Goal: Task Accomplishment & Management: Manage account settings

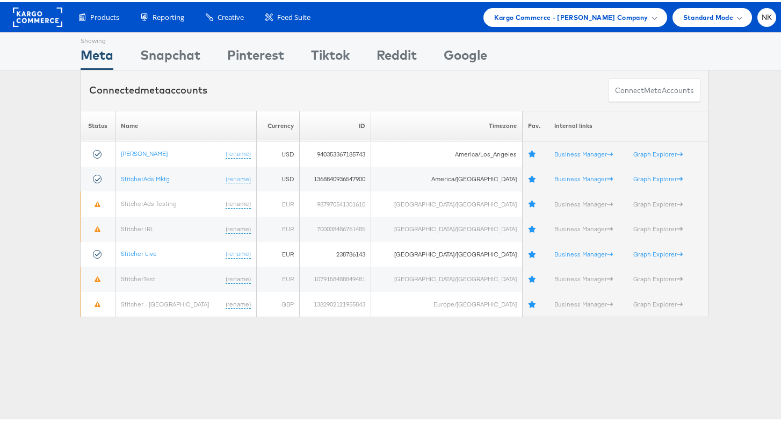
click at [44, 131] on div "Please Wait Loading Accounts .... Status Name Currency ID Timezone Fav. Interna…" at bounding box center [395, 212] width 790 height 207
click at [153, 46] on div "Snapchat" at bounding box center [170, 56] width 60 height 24
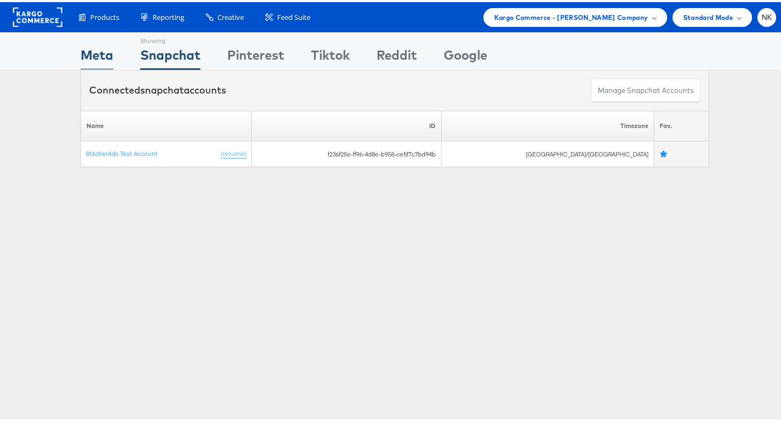
click at [98, 56] on div "Meta" at bounding box center [97, 56] width 33 height 24
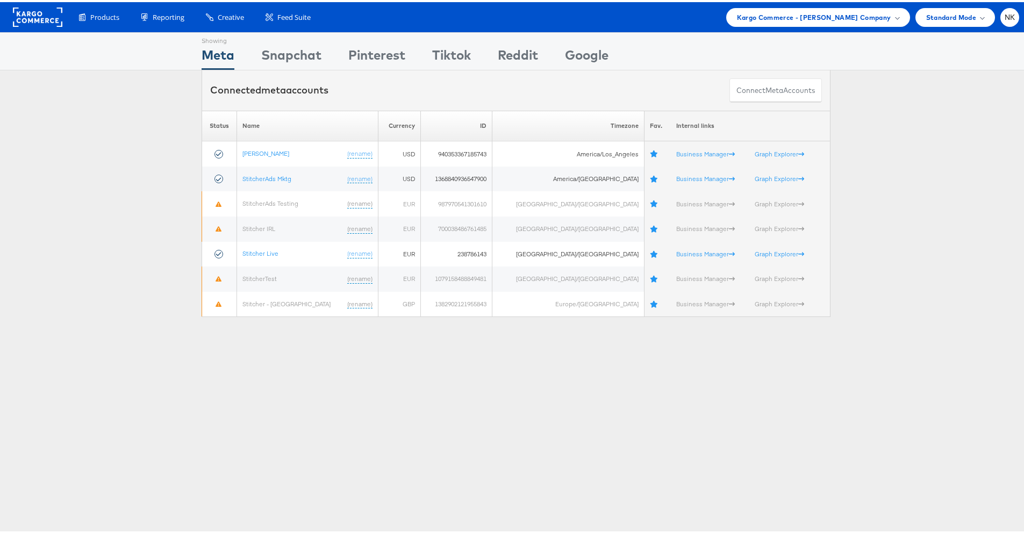
click at [118, 227] on div "Please Wait Loading Accounts .... Status Name Currency ID Timezone Fav. Interna…" at bounding box center [516, 212] width 1032 height 207
click at [298, 53] on div "Snapchat" at bounding box center [291, 56] width 60 height 24
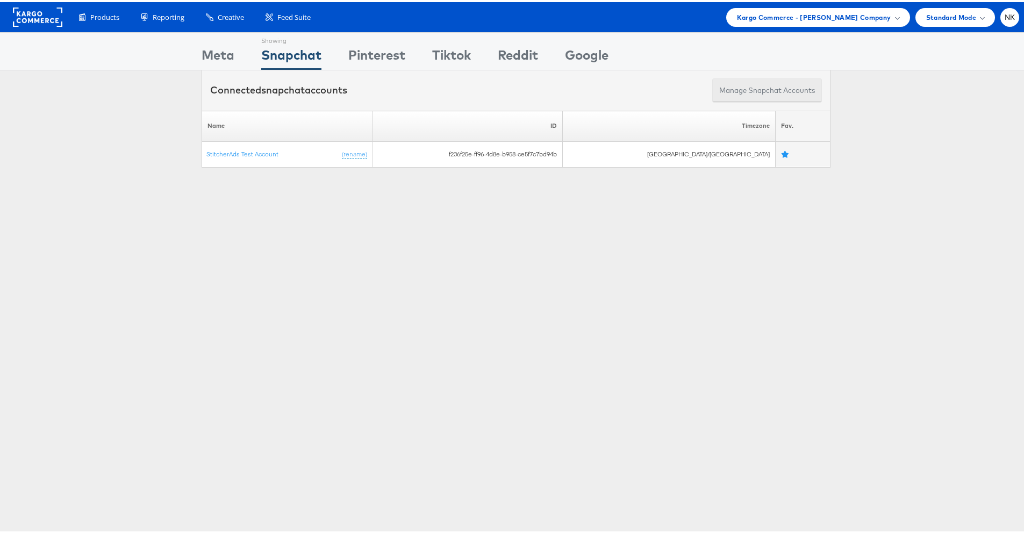
click at [765, 89] on button "Manage Snapchat Accounts" at bounding box center [767, 88] width 110 height 24
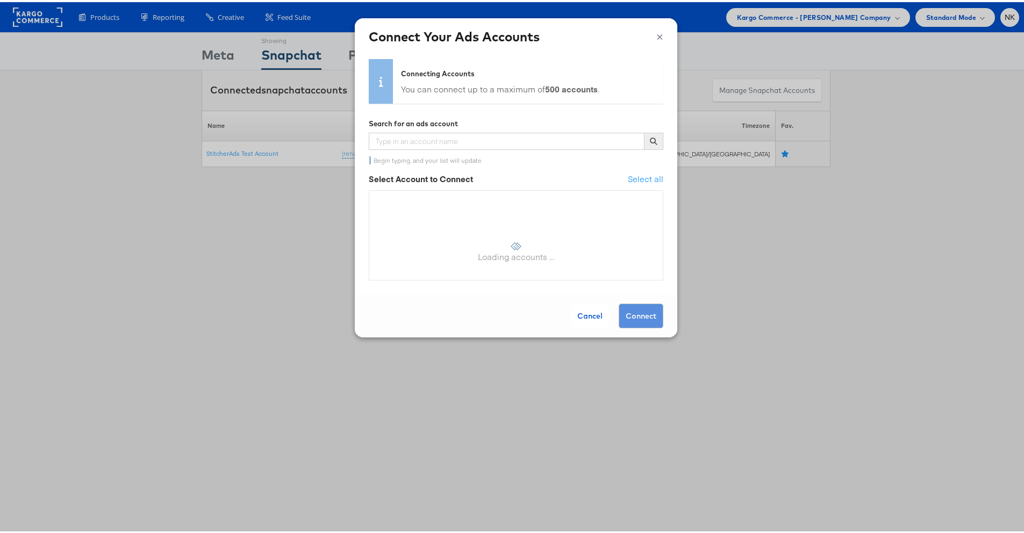
click at [656, 37] on button "×" at bounding box center [659, 33] width 7 height 16
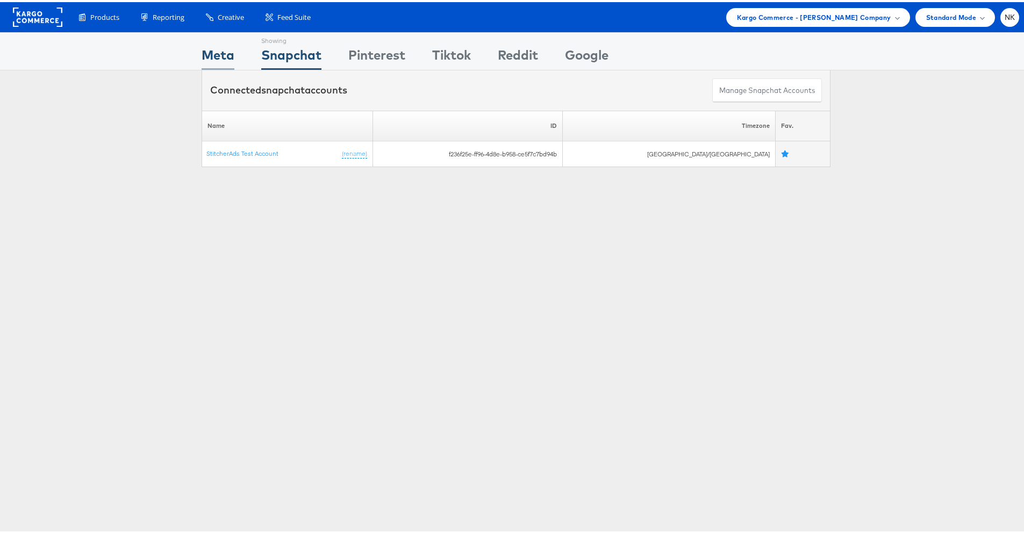
click at [218, 56] on div "Meta" at bounding box center [218, 56] width 33 height 24
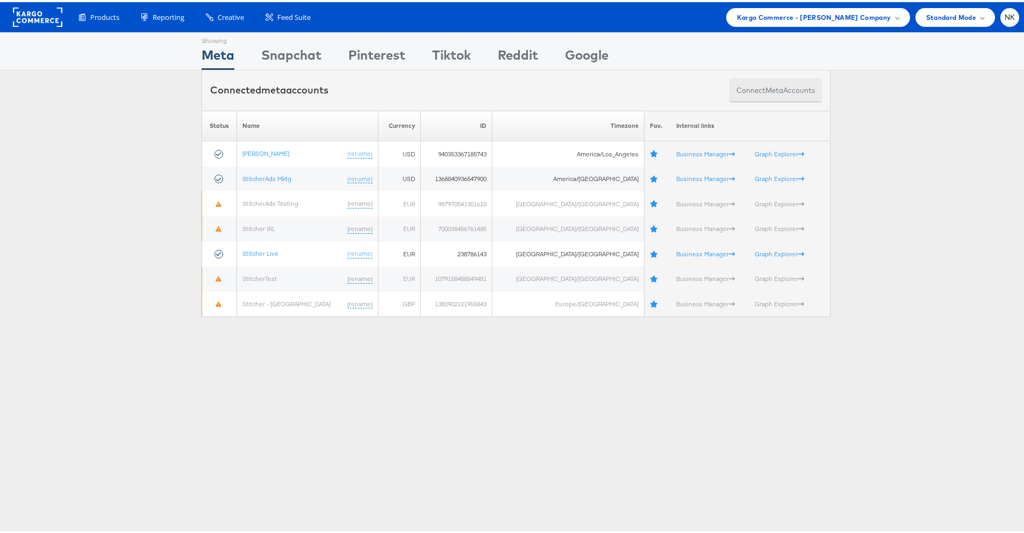
click at [751, 95] on button "Connect meta Accounts" at bounding box center [775, 88] width 92 height 24
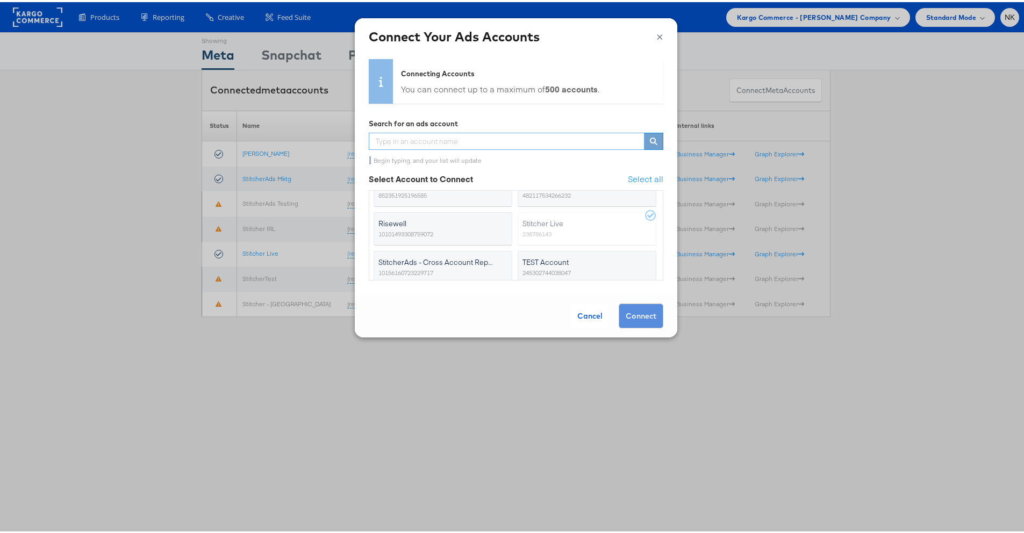
scroll to position [595, 0]
click at [651, 44] on div "× Connect Your Ads Accounts" at bounding box center [516, 34] width 322 height 37
click at [656, 38] on button "×" at bounding box center [659, 33] width 7 height 16
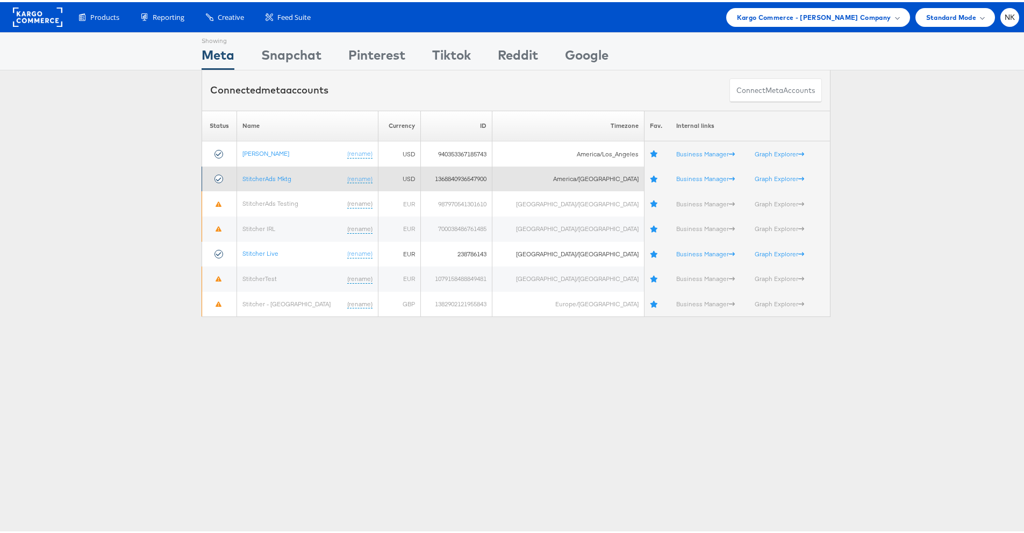
click at [220, 177] on icon at bounding box center [218, 177] width 9 height 9
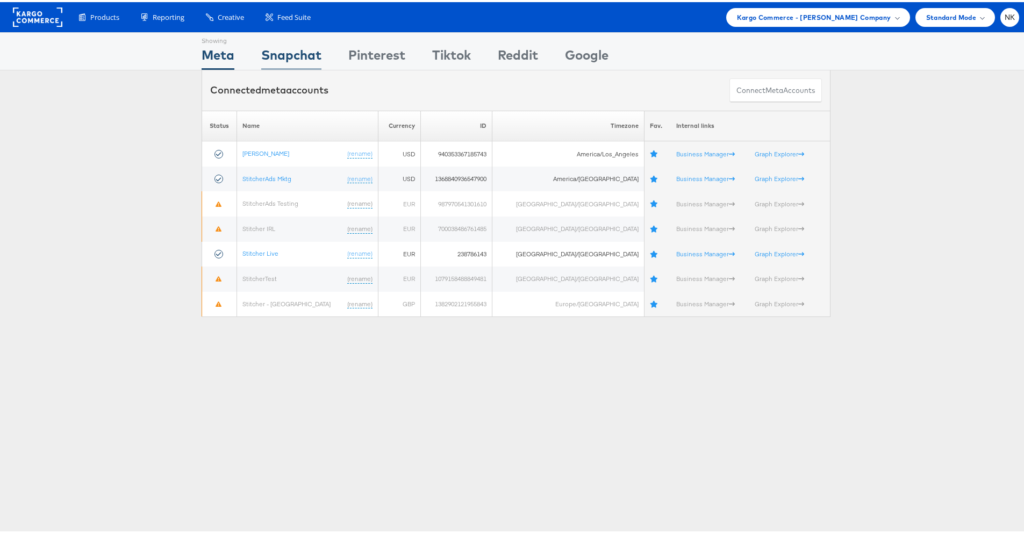
click at [288, 63] on div "Snapchat" at bounding box center [291, 56] width 60 height 24
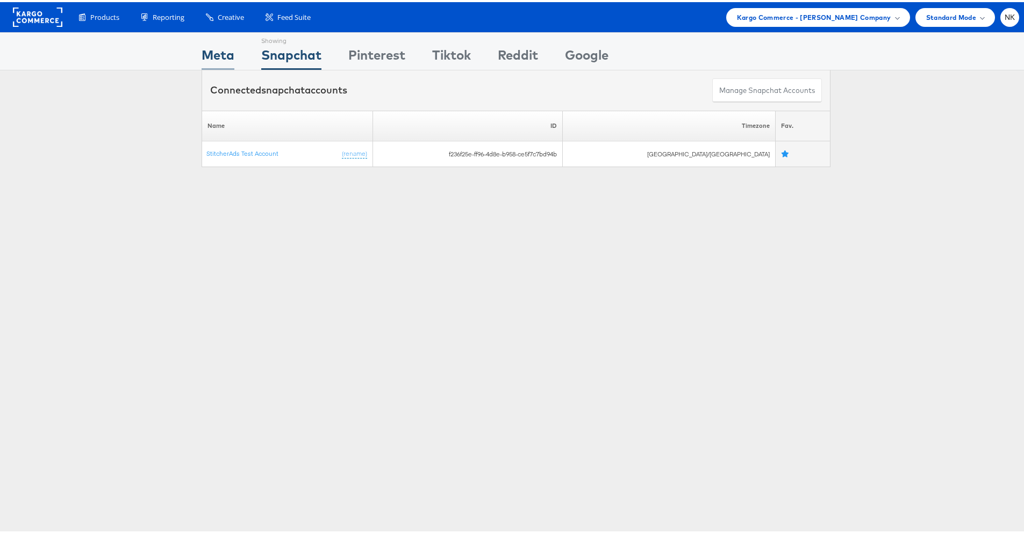
click at [212, 51] on div "Meta" at bounding box center [218, 56] width 33 height 24
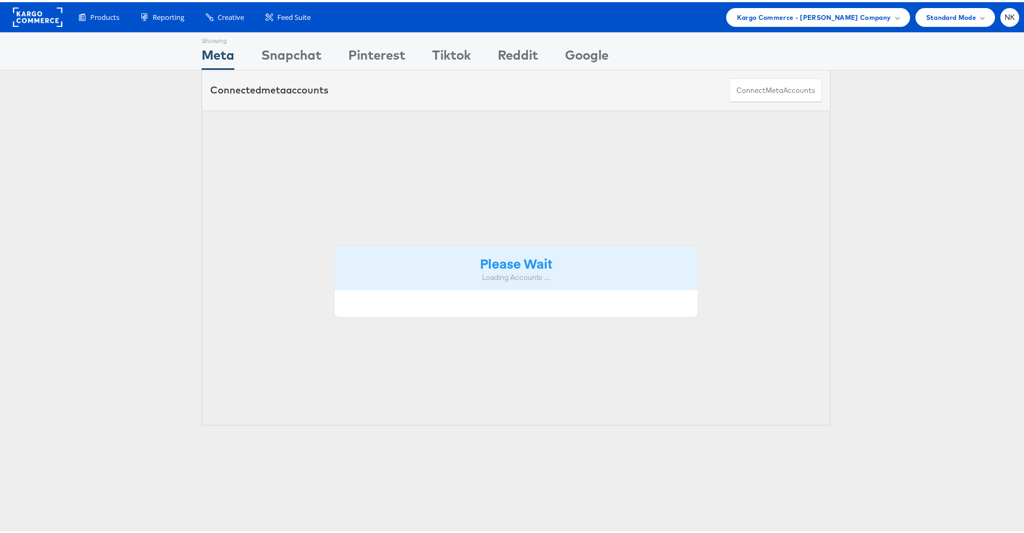
click at [214, 53] on div "Meta" at bounding box center [218, 56] width 33 height 24
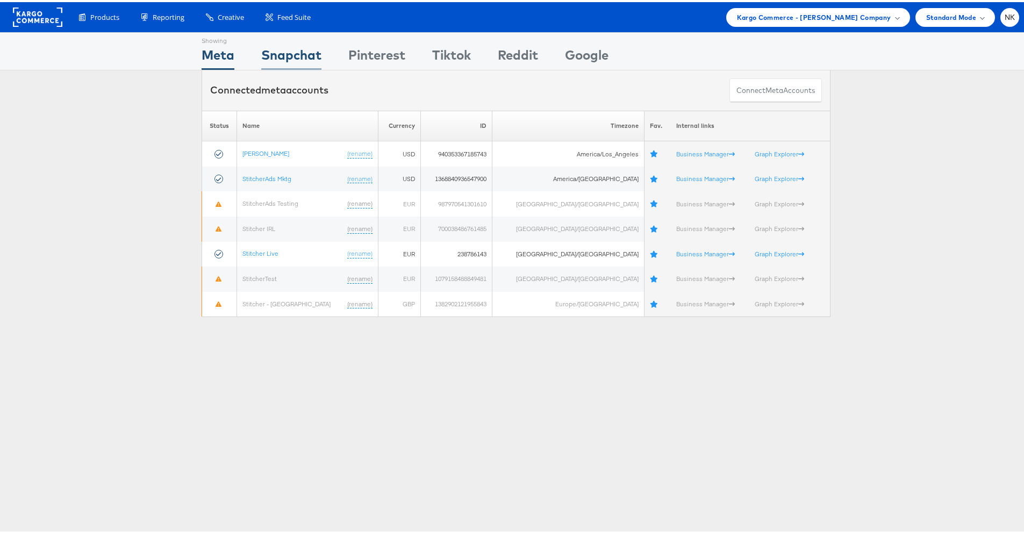
click at [284, 55] on div "Snapchat" at bounding box center [291, 56] width 60 height 24
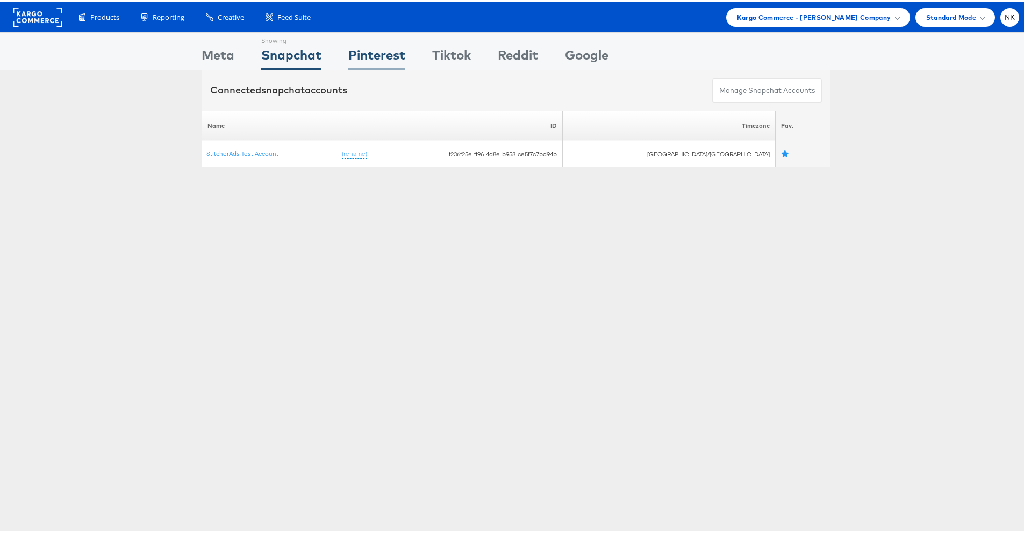
click at [379, 55] on div "Pinterest" at bounding box center [376, 56] width 57 height 24
click at [440, 51] on div "Tiktok" at bounding box center [451, 56] width 39 height 24
click at [375, 54] on div "Pinterest" at bounding box center [376, 56] width 57 height 24
click at [300, 53] on div "Snapchat" at bounding box center [291, 56] width 60 height 24
click at [378, 52] on div "Pinterest" at bounding box center [376, 56] width 57 height 24
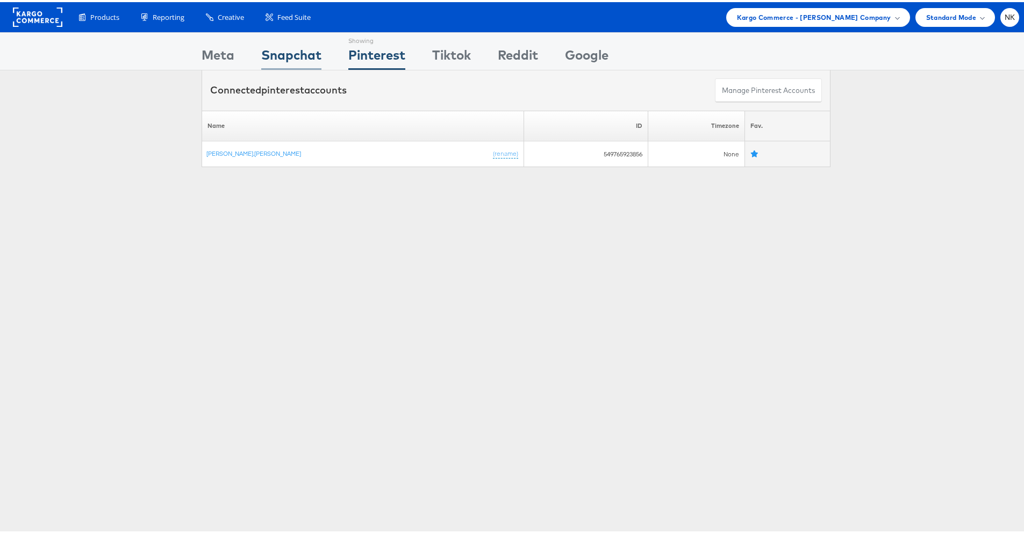
click at [298, 52] on div "Snapchat" at bounding box center [291, 56] width 60 height 24
click at [364, 54] on div "Pinterest" at bounding box center [376, 56] width 57 height 24
click at [437, 51] on div "Tiktok" at bounding box center [451, 56] width 39 height 24
click at [372, 46] on div "Pinterest" at bounding box center [376, 56] width 57 height 24
click at [314, 56] on div "Snapchat" at bounding box center [291, 56] width 60 height 24
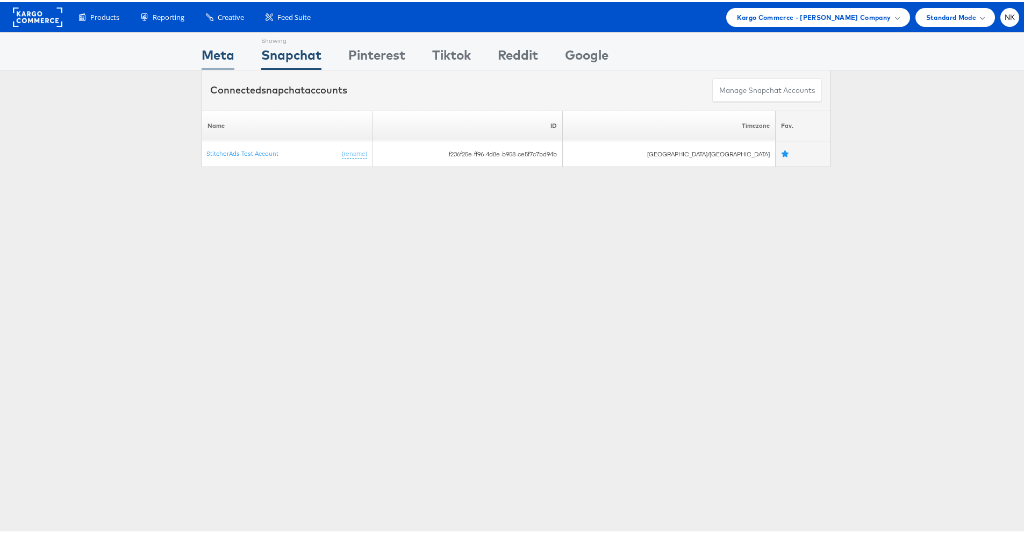
click at [219, 53] on div "Meta" at bounding box center [218, 56] width 33 height 24
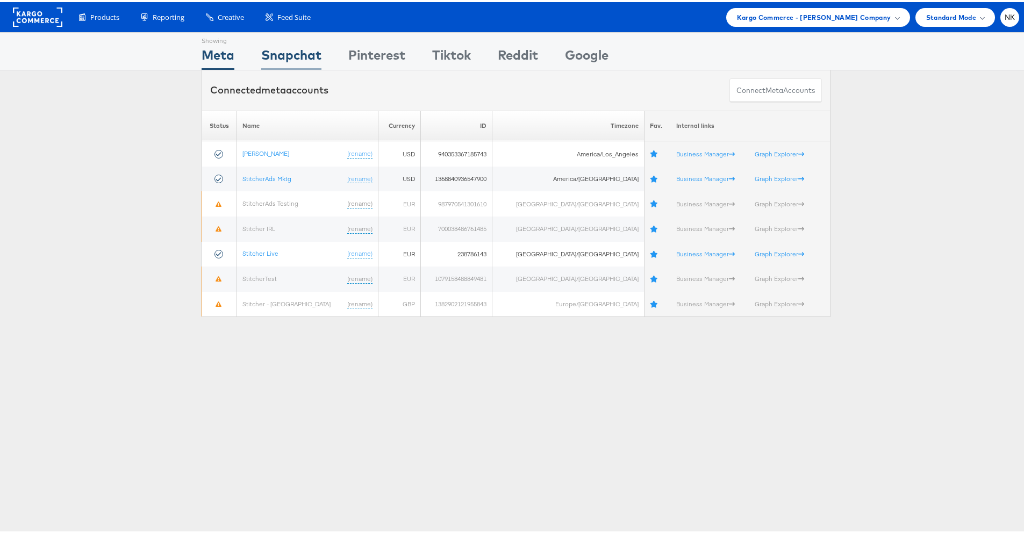
click at [278, 52] on div "Snapchat" at bounding box center [291, 56] width 60 height 24
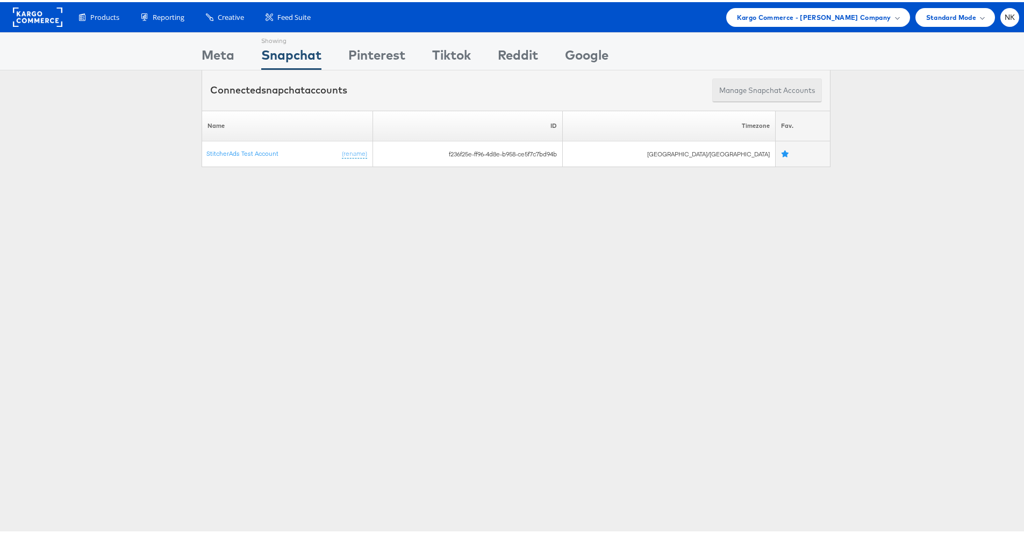
click at [721, 87] on button "Manage Snapchat Accounts" at bounding box center [767, 88] width 110 height 24
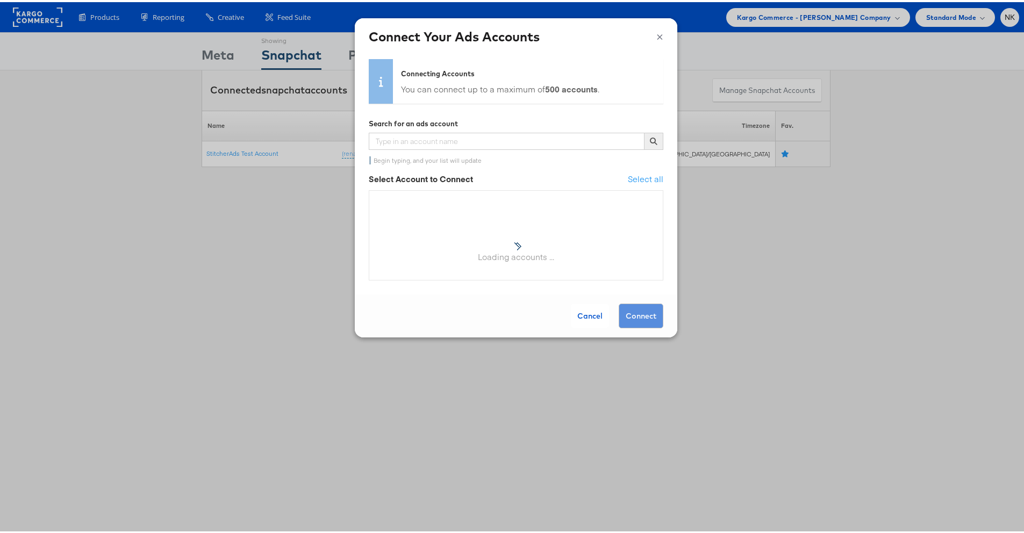
click at [656, 34] on button "×" at bounding box center [659, 33] width 7 height 16
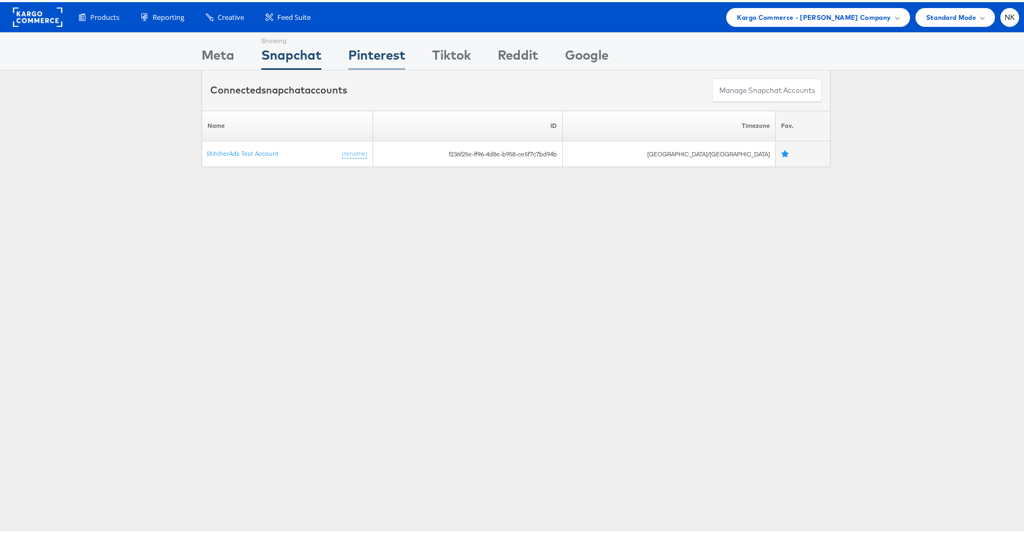
click at [392, 66] on div "Pinterest" at bounding box center [376, 56] width 57 height 24
click at [438, 56] on div "Tiktok" at bounding box center [451, 56] width 39 height 24
click at [498, 19] on div "Products Product Catalogs Enhance Your Product Catalog, Map Them to Publishers,…" at bounding box center [543, 15] width 951 height 19
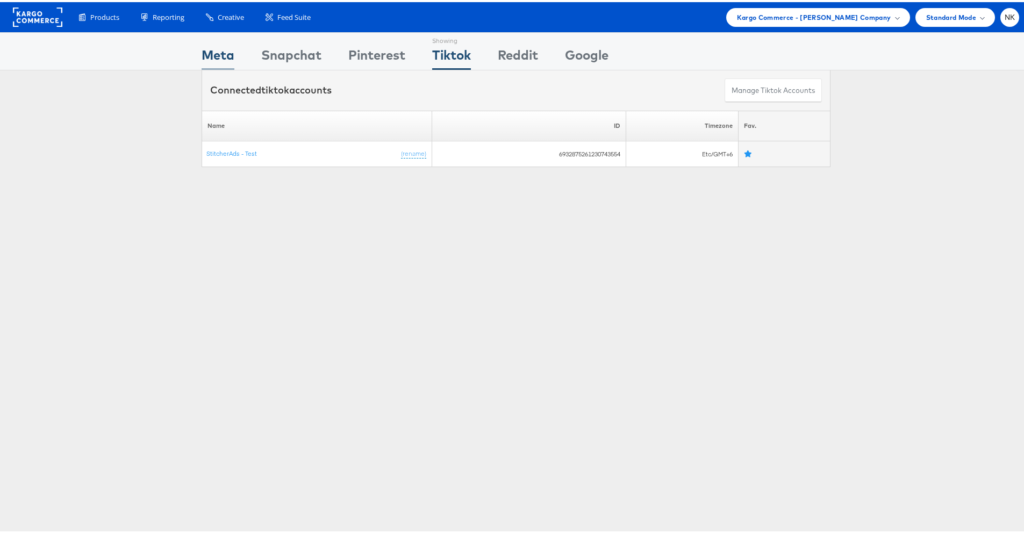
click at [228, 52] on div "Meta" at bounding box center [218, 56] width 33 height 24
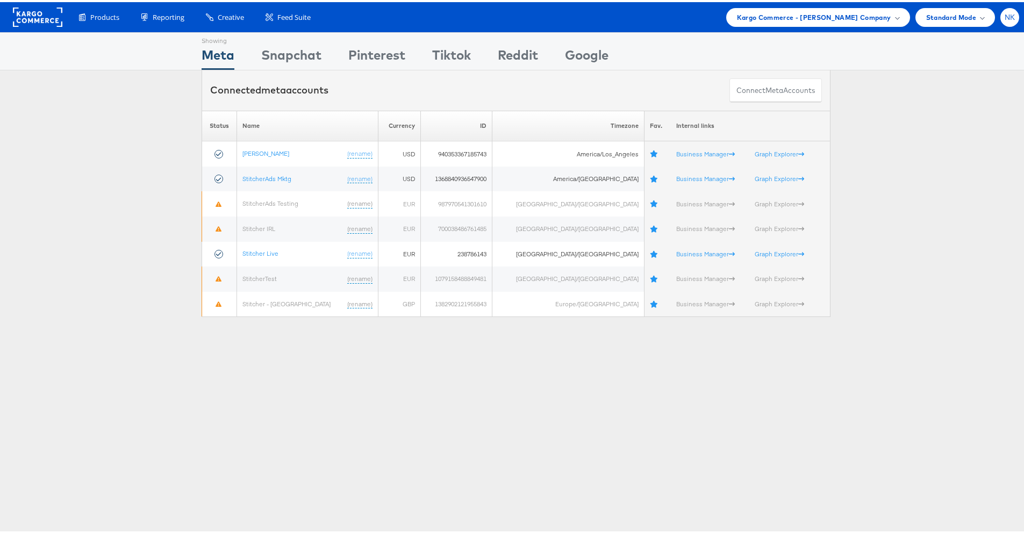
click at [1005, 17] on span "NK" at bounding box center [1010, 15] width 11 height 7
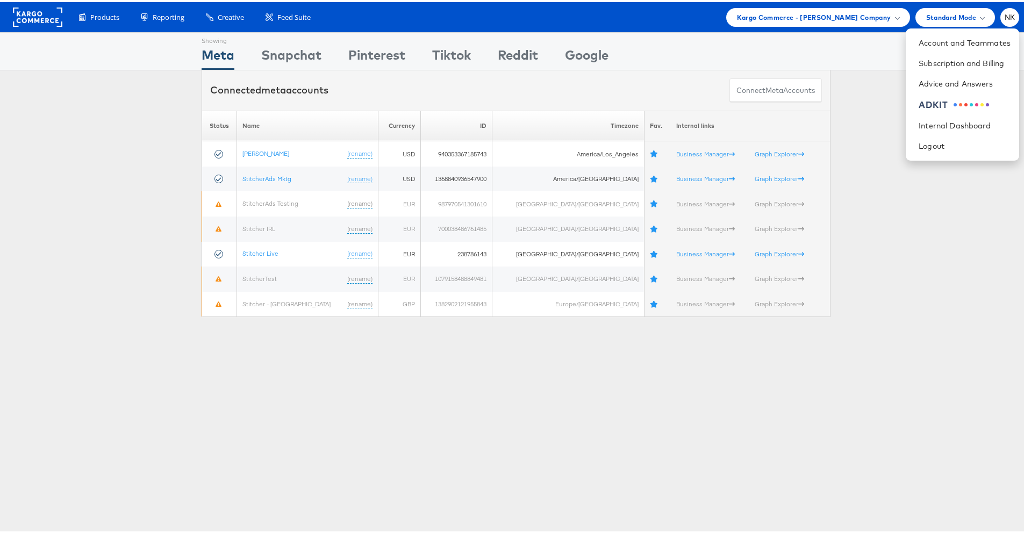
click at [863, 67] on div "Showing Meta Showing Snapchat Showing Pinterest Showing Tiktok Showing Reddit S…" at bounding box center [516, 49] width 1032 height 38
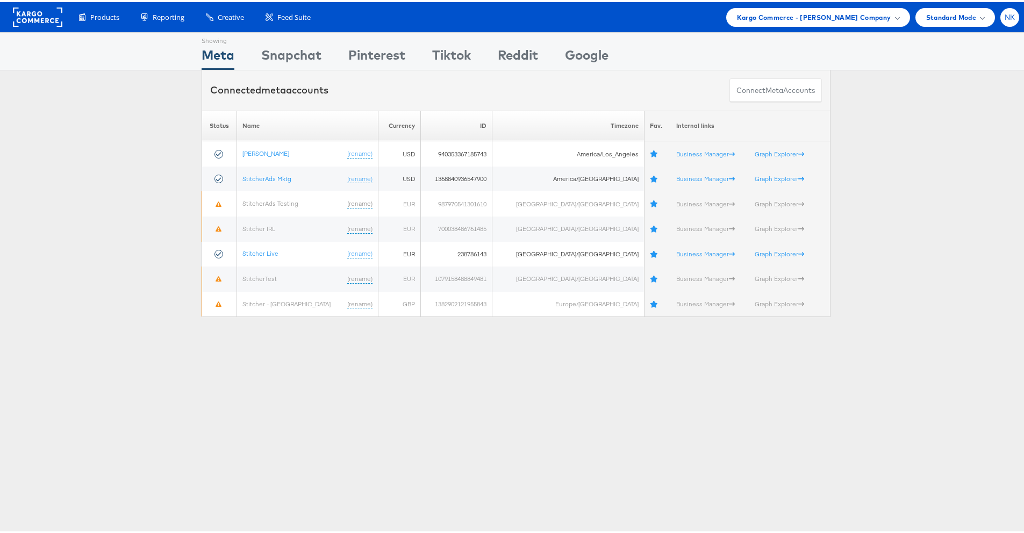
click at [1005, 15] on span "NK" at bounding box center [1010, 15] width 11 height 7
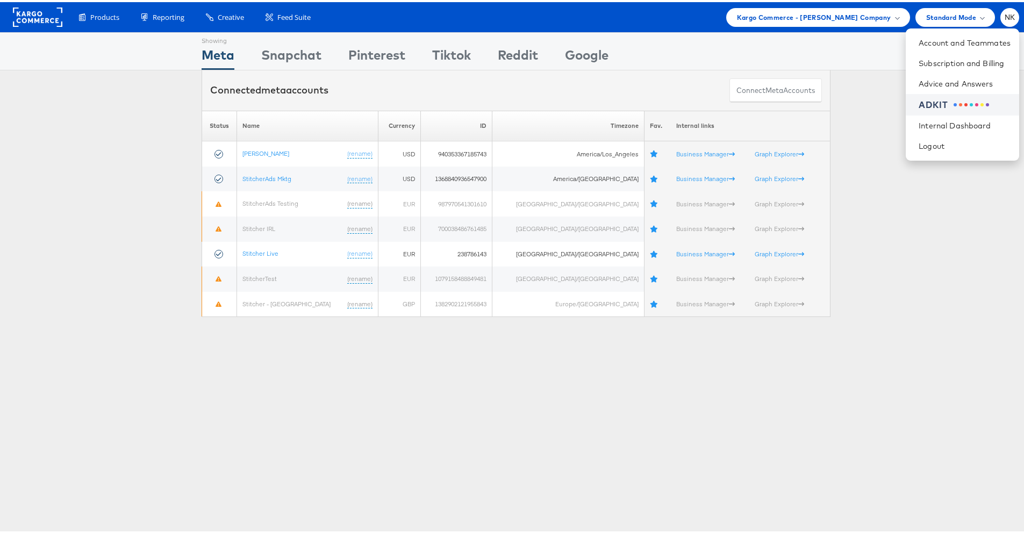
click at [952, 106] on div "ADKIT" at bounding box center [965, 103] width 92 height 12
click at [906, 99] on li "ADKIT" at bounding box center [962, 103] width 113 height 22
click at [919, 102] on div "ADKIT" at bounding box center [934, 103] width 30 height 12
click at [706, 69] on div "Connected meta accounts Connect meta Accounts" at bounding box center [516, 88] width 629 height 40
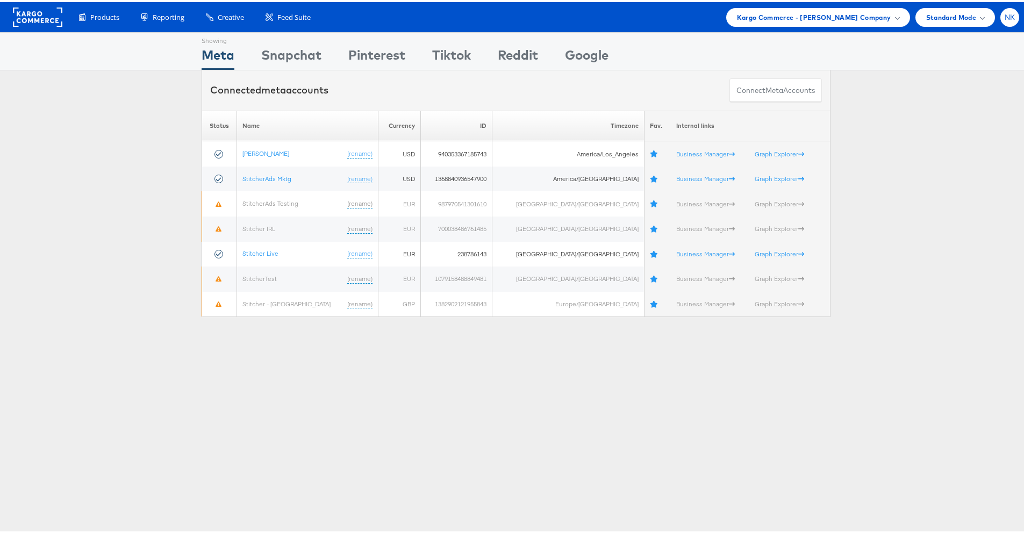
click at [1000, 21] on div "NK" at bounding box center [1009, 15] width 19 height 19
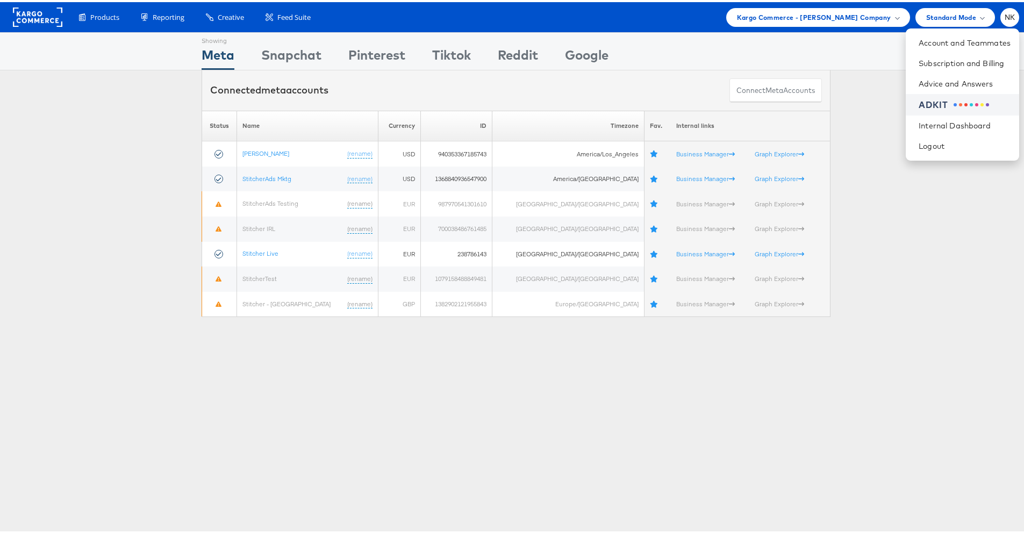
click at [951, 100] on div "ADKIT" at bounding box center [965, 103] width 92 height 12
